Goal: Book appointment/travel/reservation

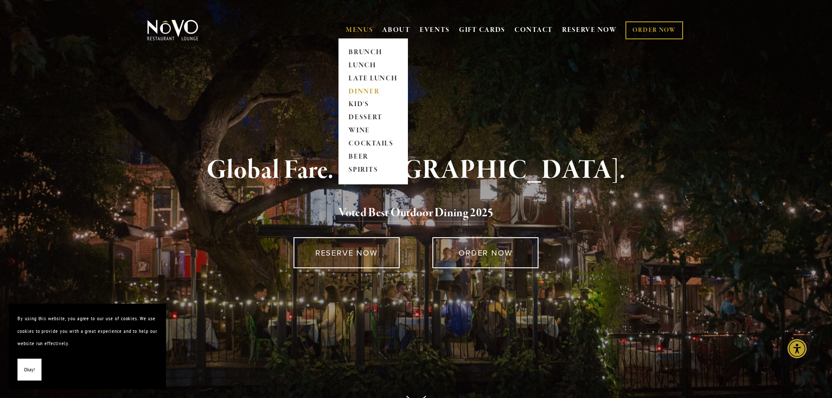
click at [366, 89] on link "DINNER" at bounding box center [373, 91] width 55 height 13
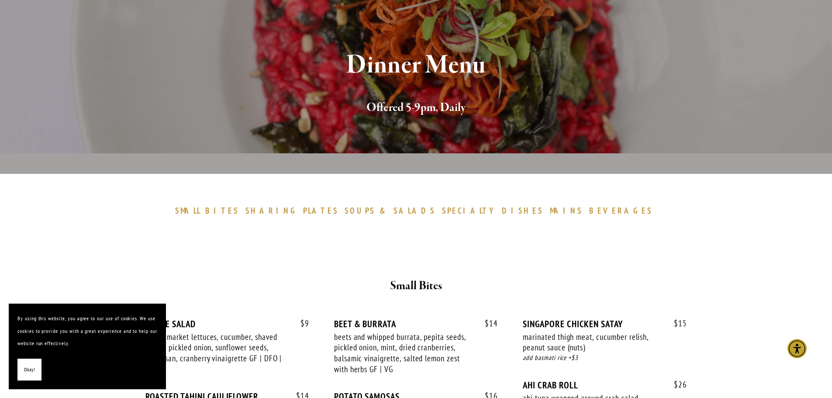
scroll to position [218, 0]
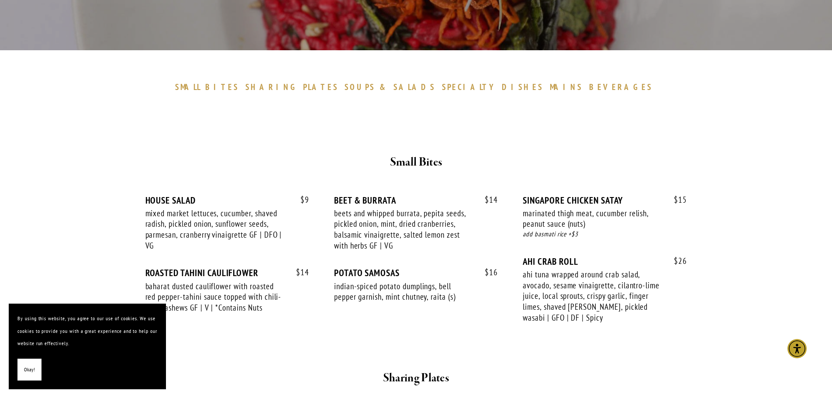
click at [34, 361] on button "Okay!" at bounding box center [29, 370] width 24 height 22
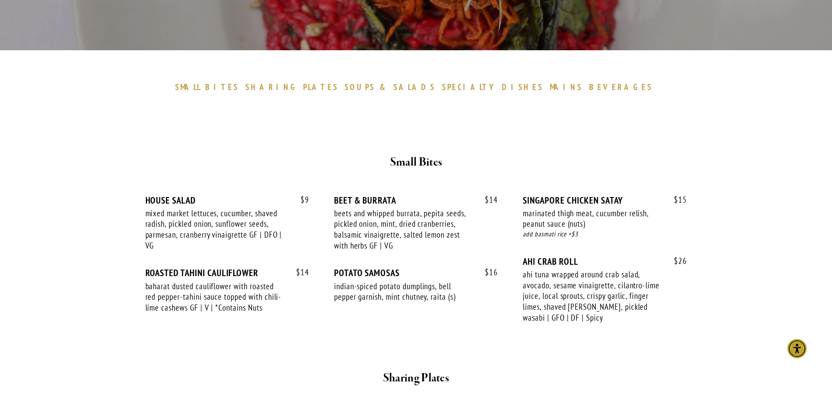
click at [299, 90] on span "SHARING" at bounding box center [272, 87] width 53 height 10
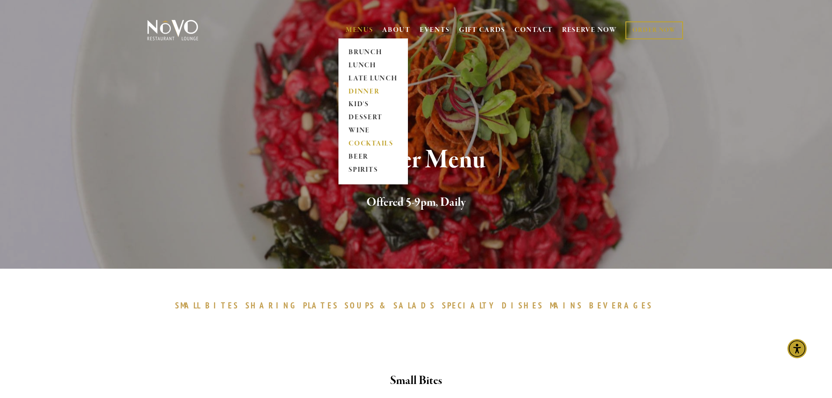
click at [366, 141] on link "COCKTAILS" at bounding box center [373, 144] width 55 height 13
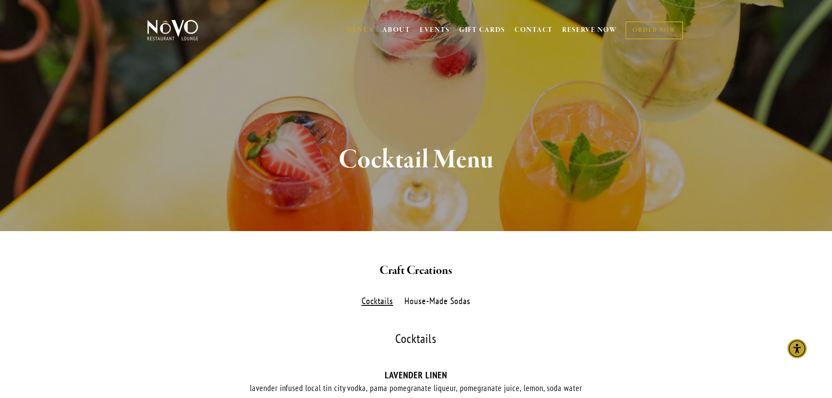
click at [177, 19] on link at bounding box center [172, 30] width 59 height 43
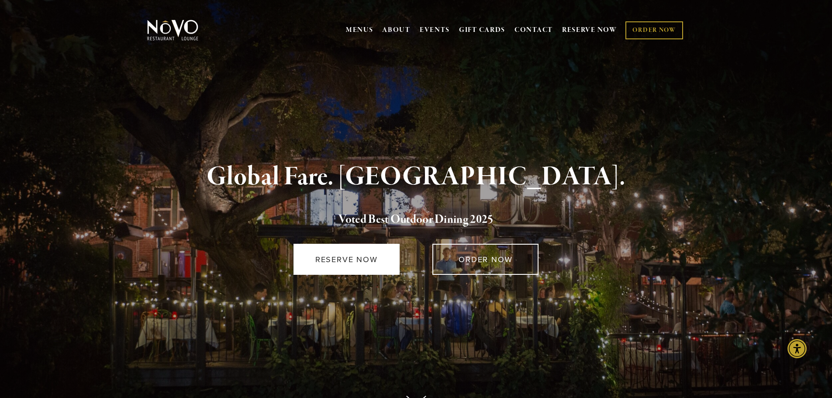
click at [374, 264] on link "RESERVE NOW" at bounding box center [347, 259] width 106 height 31
